Goal: Task Accomplishment & Management: Manage account settings

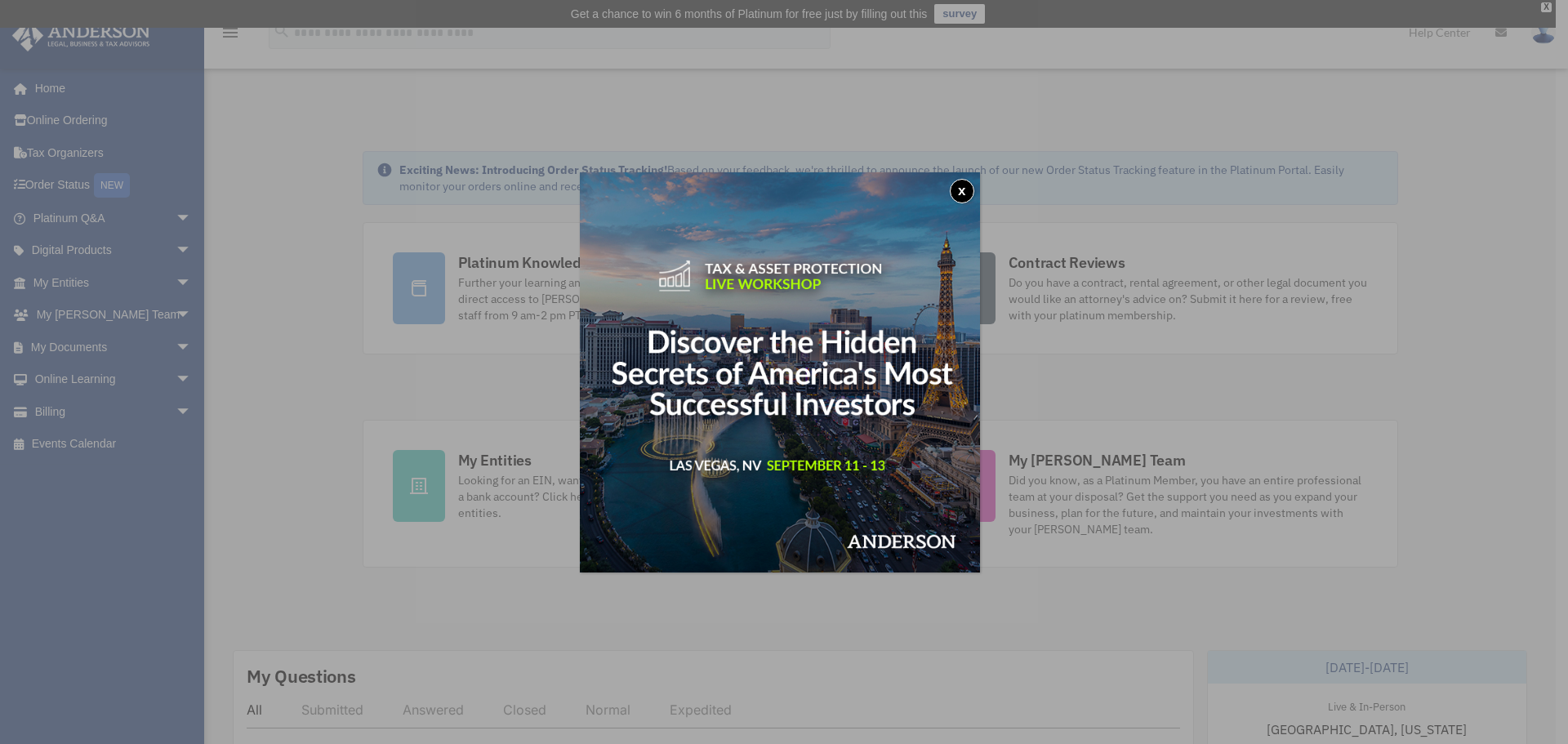
click at [969, 191] on button "x" at bounding box center [961, 191] width 24 height 24
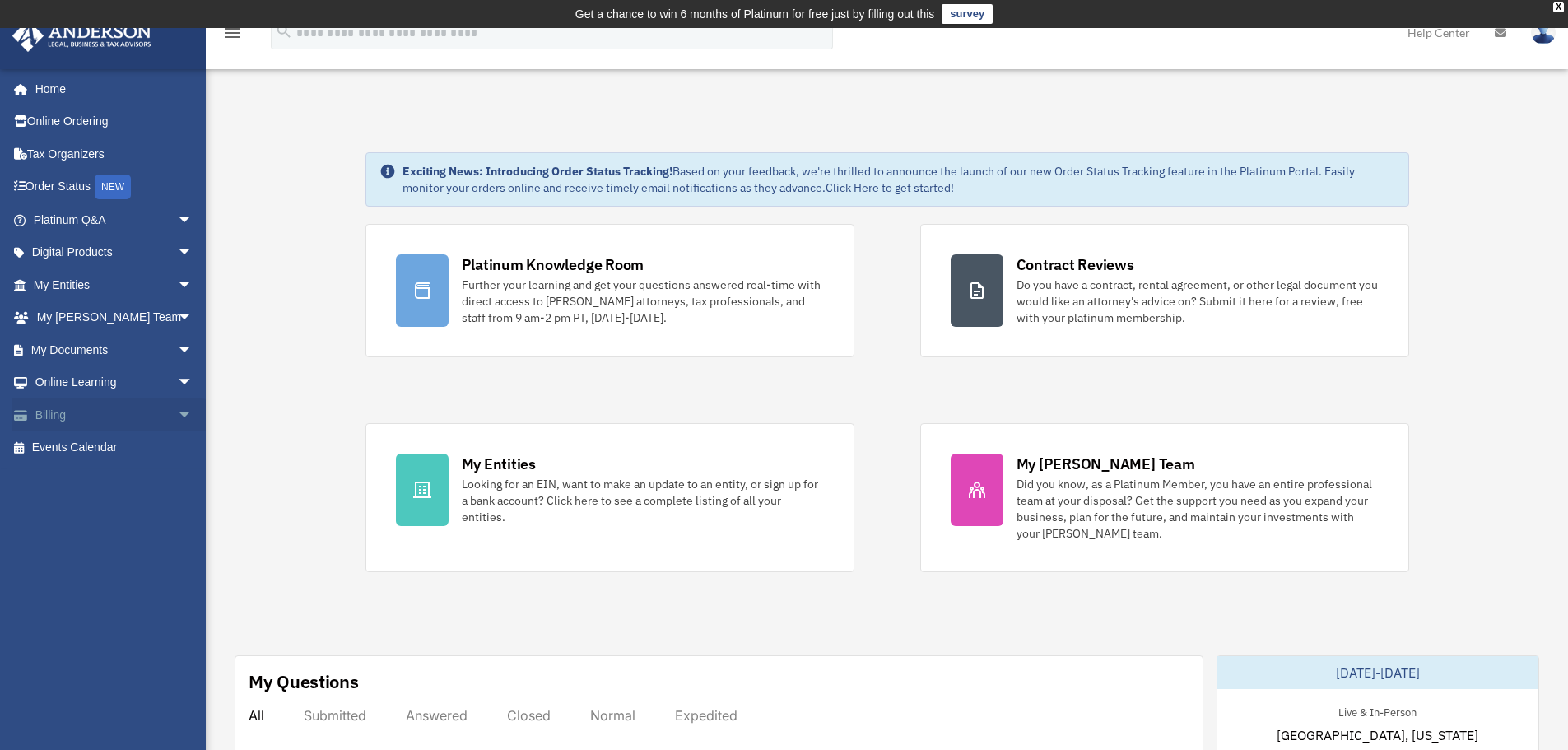
click at [177, 413] on span "arrow_drop_down" at bounding box center [193, 415] width 33 height 34
click at [93, 452] on link "$ Open Invoices" at bounding box center [120, 448] width 195 height 34
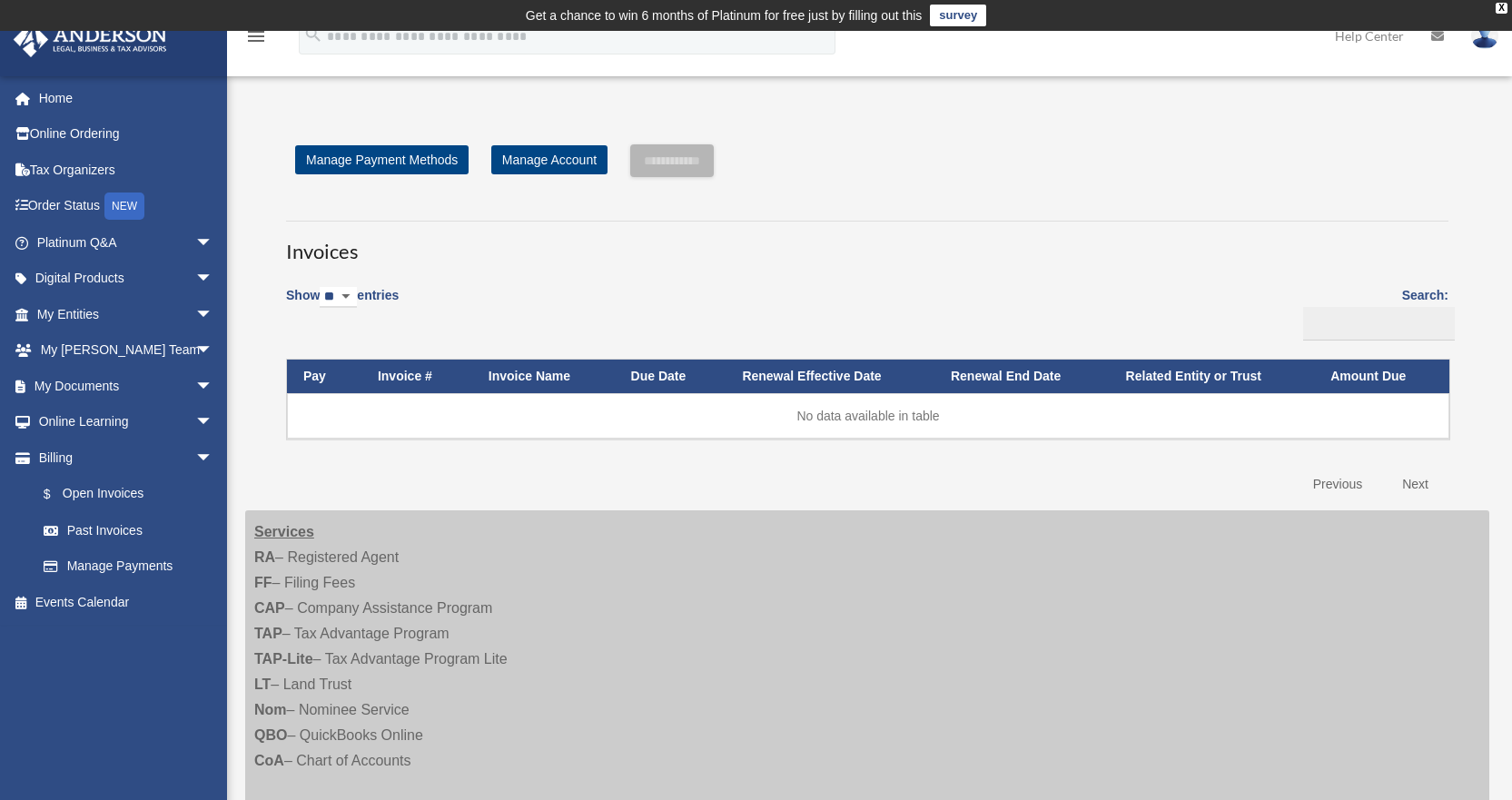
click at [1484, 43] on img at bounding box center [1484, 35] width 27 height 26
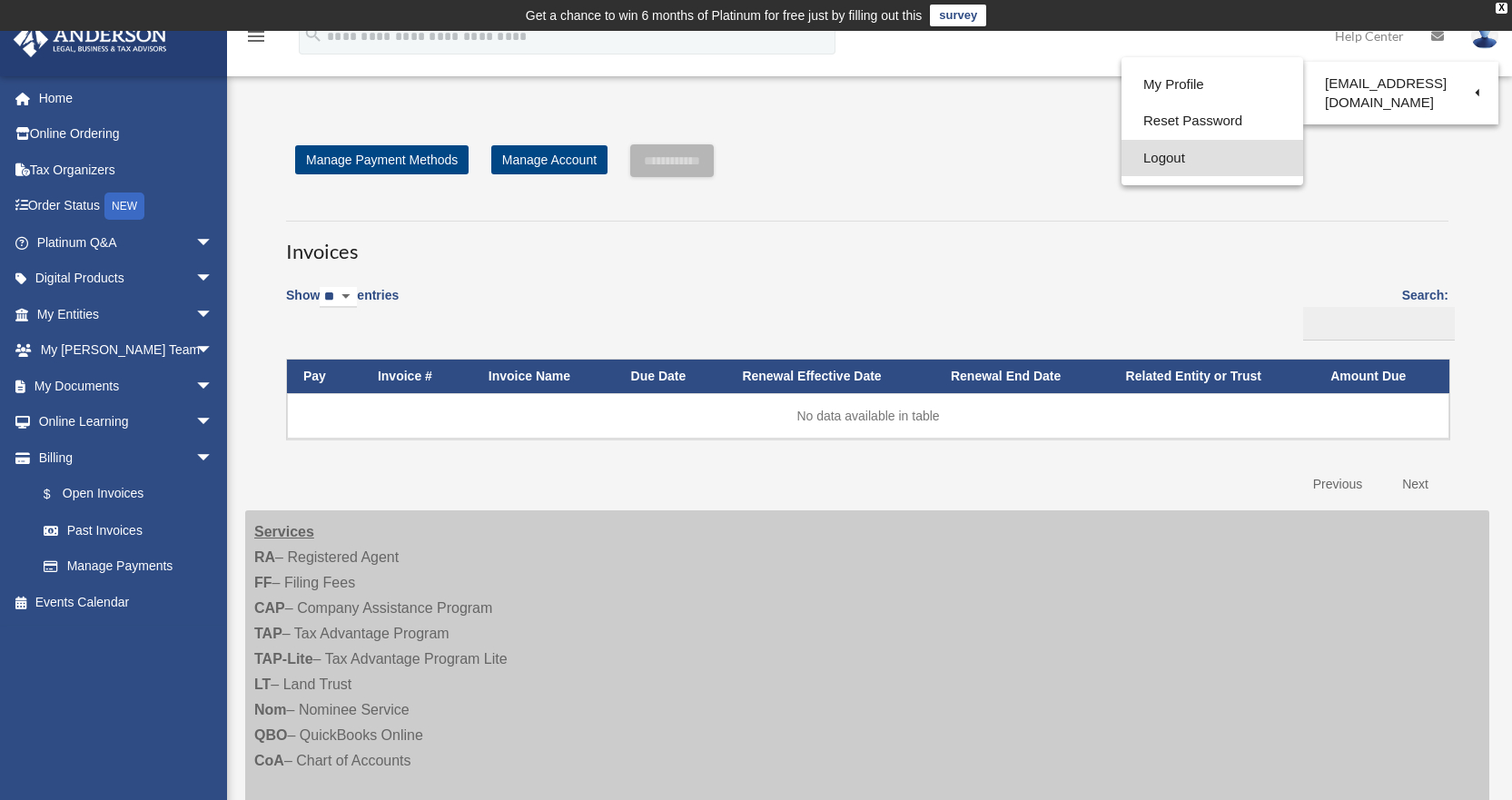
click at [1122, 154] on link "Logout" at bounding box center [1213, 159] width 182 height 37
